Goal: Task Accomplishment & Management: Use online tool/utility

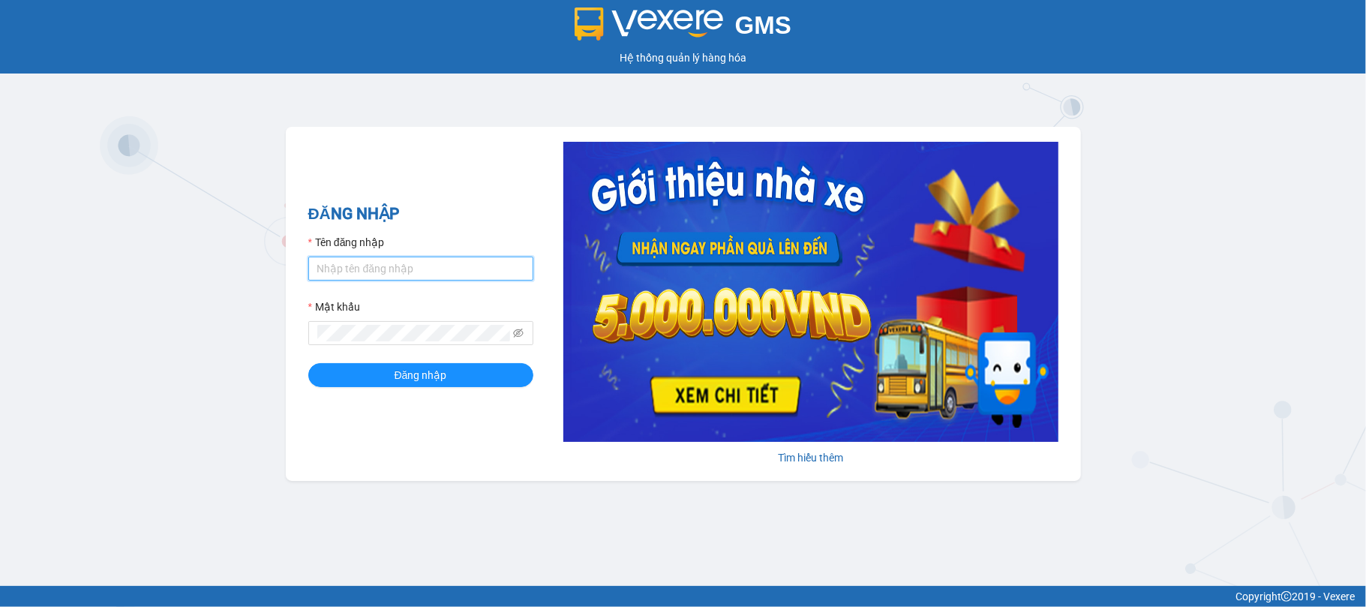
click at [331, 258] on input "Tên đăng nhập" at bounding box center [420, 269] width 225 height 24
type input "giangnho.phuongnam"
click at [308, 363] on button "Đăng nhập" at bounding box center [420, 375] width 225 height 24
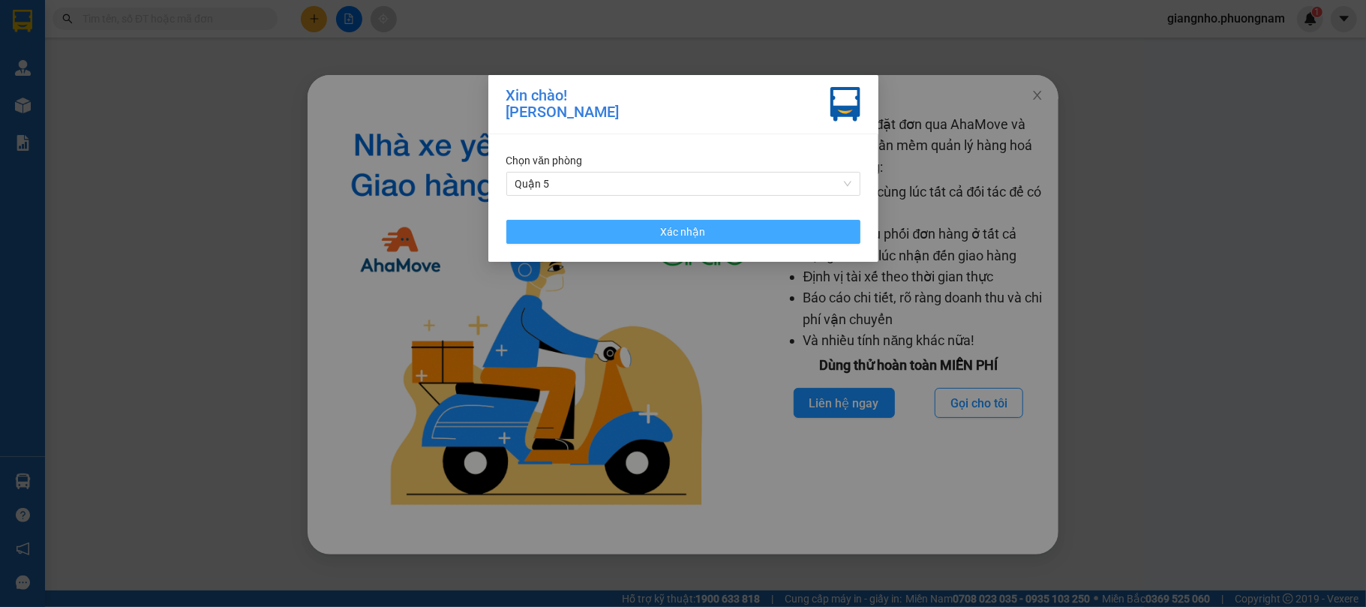
click at [591, 226] on button "Xác nhận" at bounding box center [684, 232] width 354 height 24
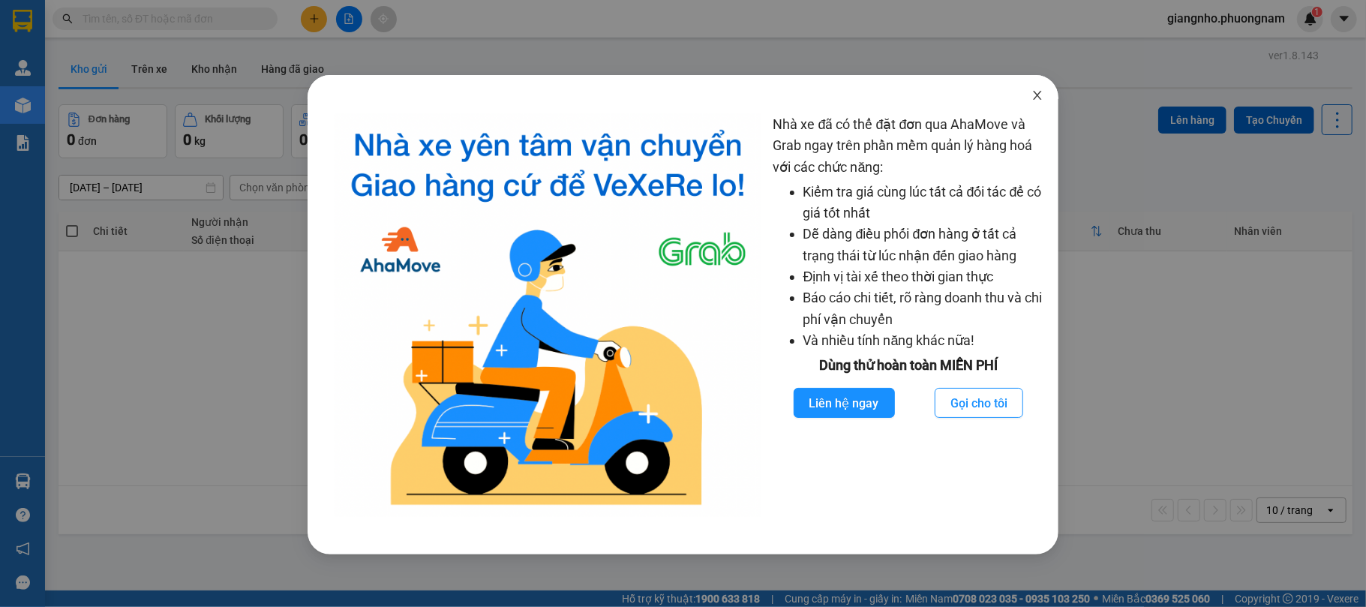
click at [1039, 101] on icon "close" at bounding box center [1038, 95] width 12 height 12
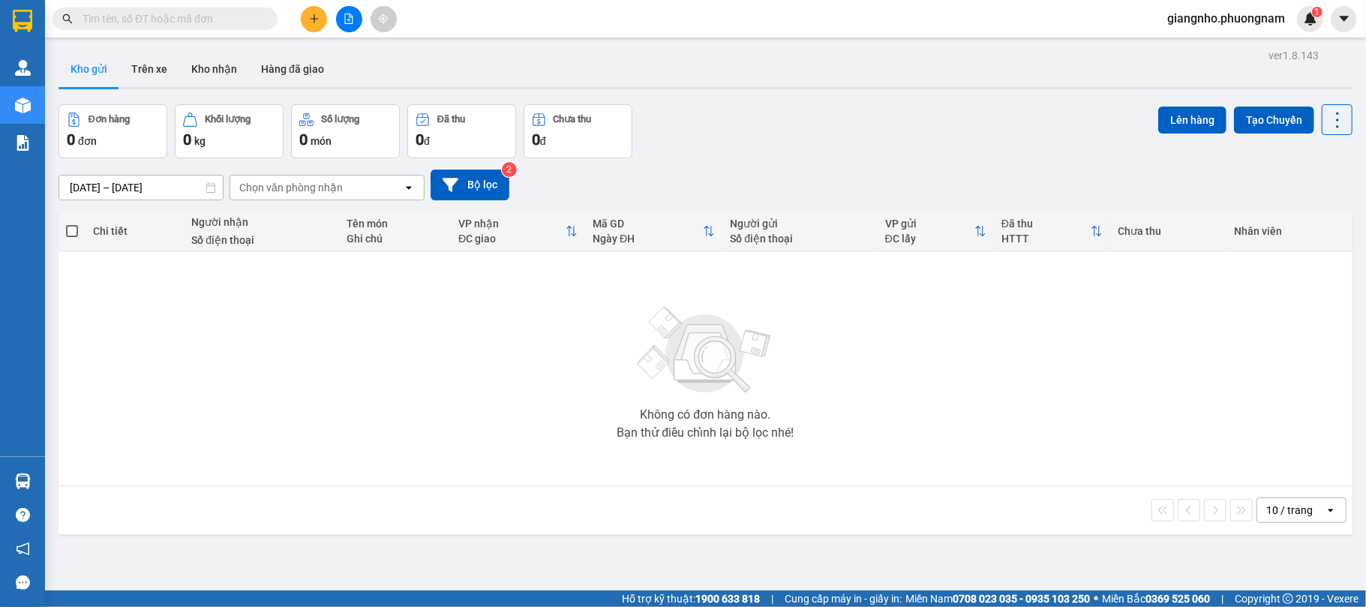
click at [114, 20] on input "text" at bounding box center [171, 19] width 177 height 17
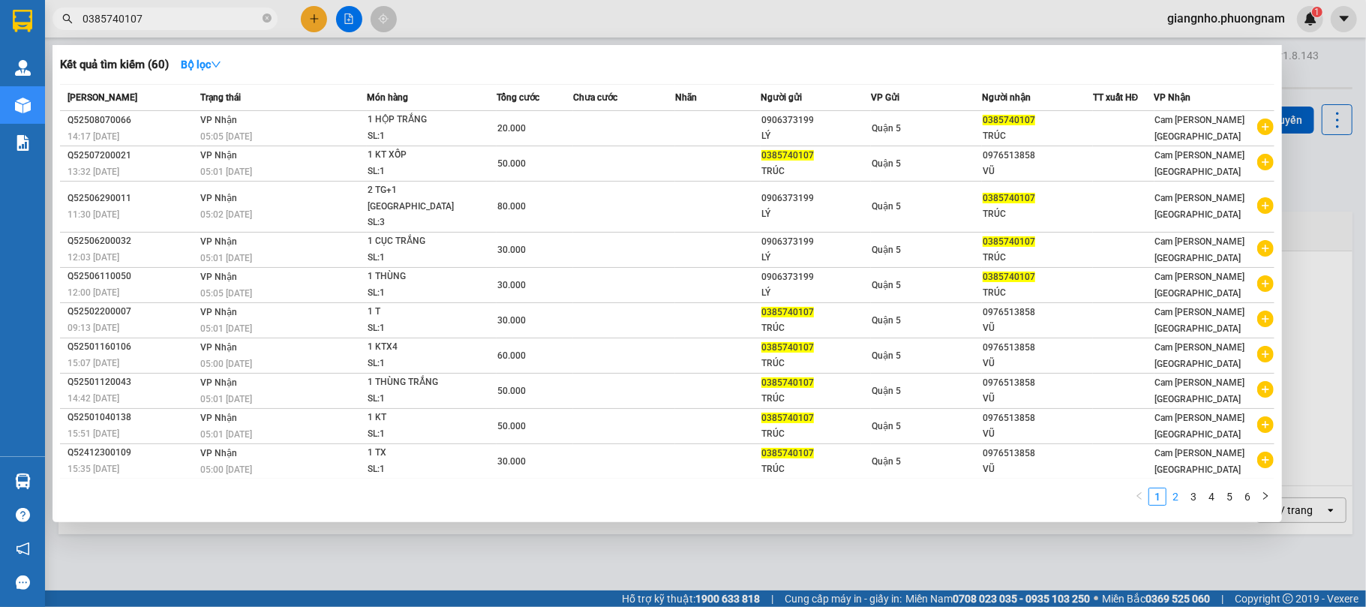
type input "0385740107"
click at [1177, 489] on link "2" at bounding box center [1176, 497] width 17 height 17
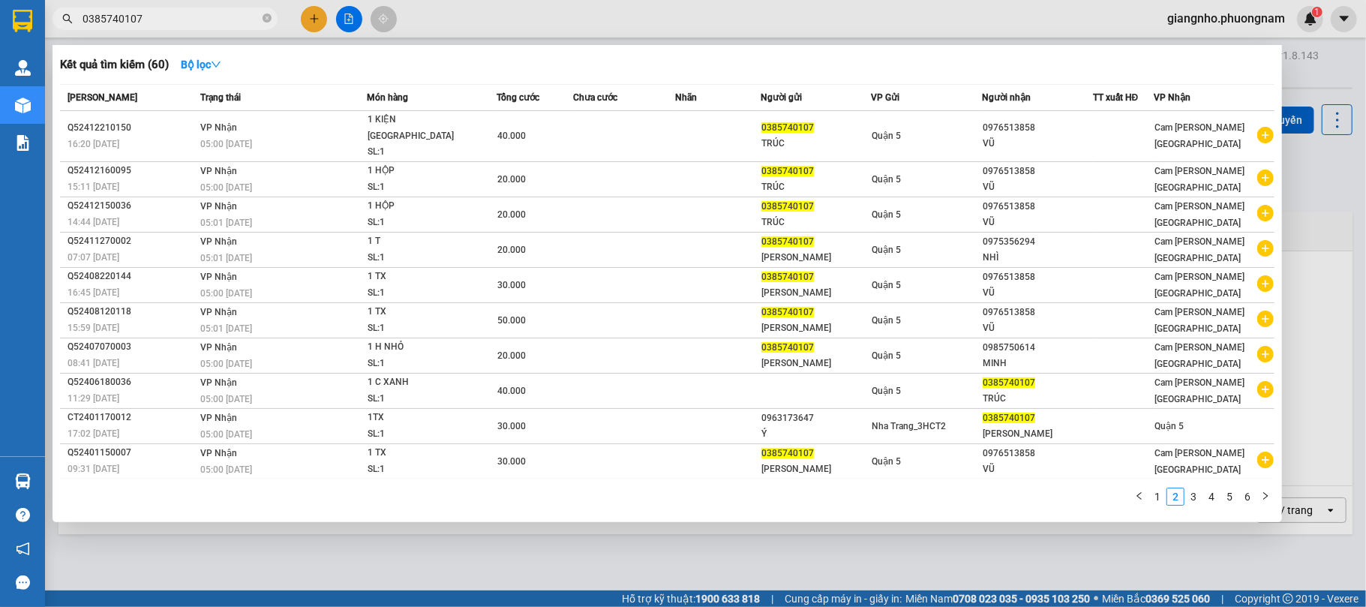
click at [186, 20] on input "0385740107" at bounding box center [171, 19] width 177 height 17
